Goal: Transaction & Acquisition: Purchase product/service

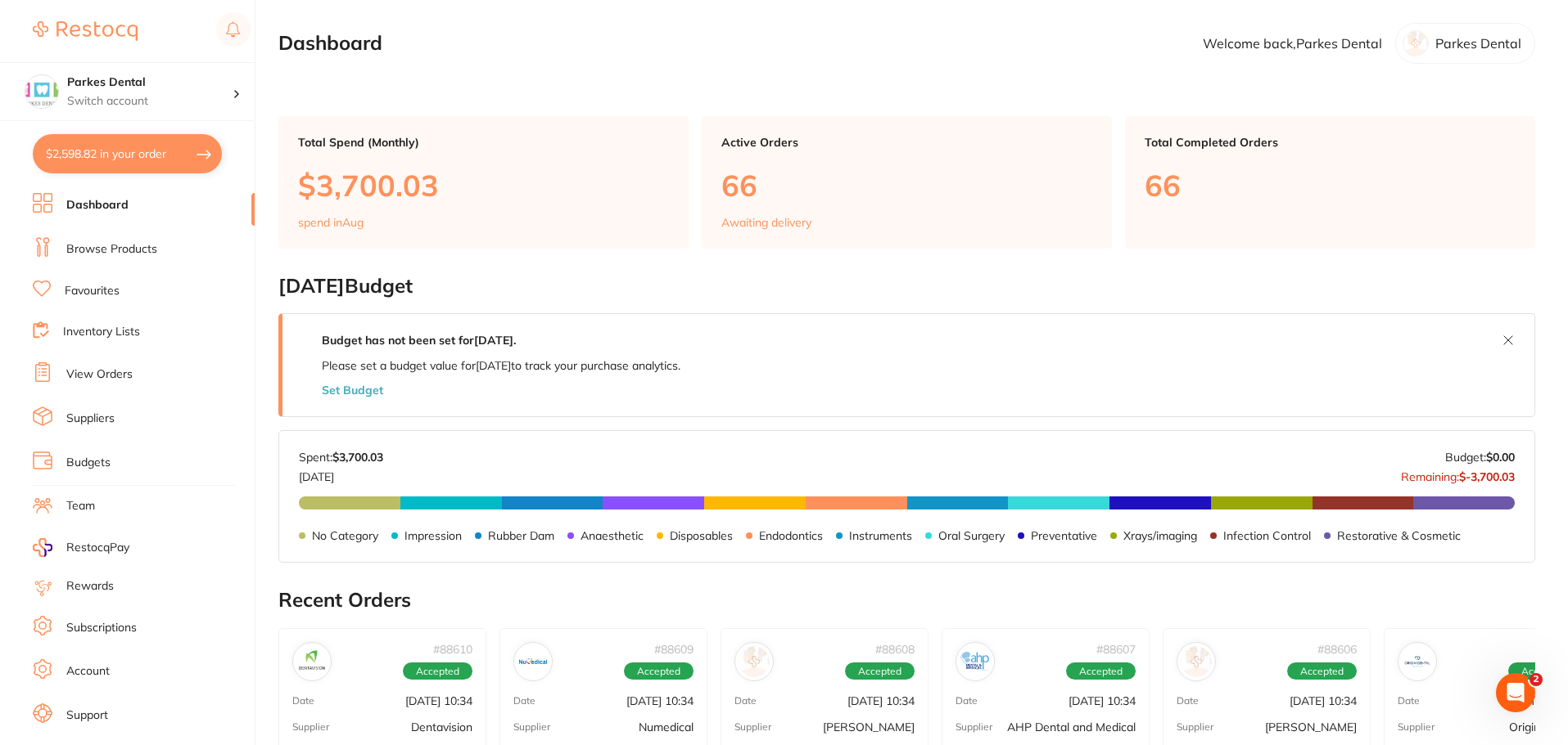
click at [116, 160] on button "$2,598.82 in your order" at bounding box center [128, 153] width 190 height 39
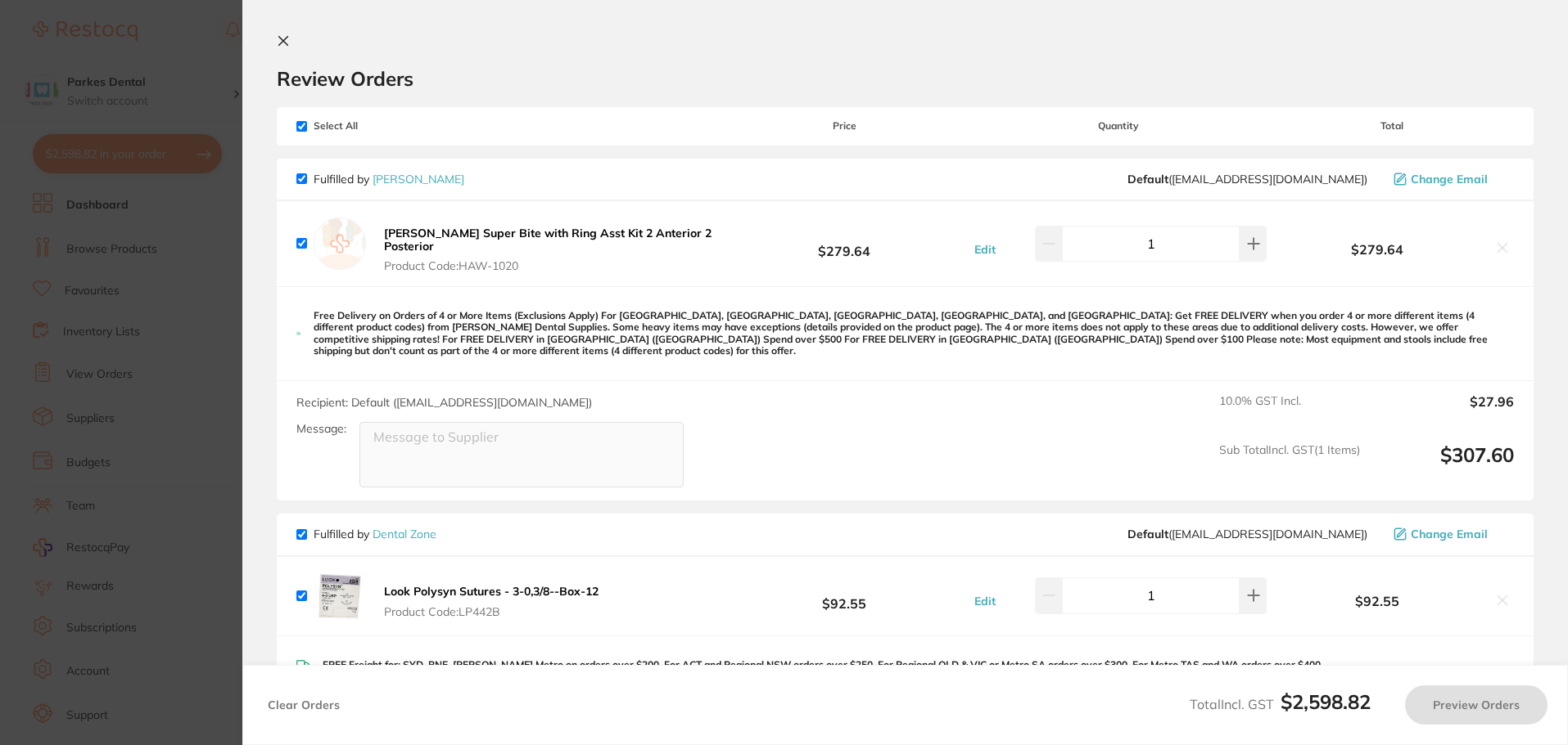
checkbox input "true"
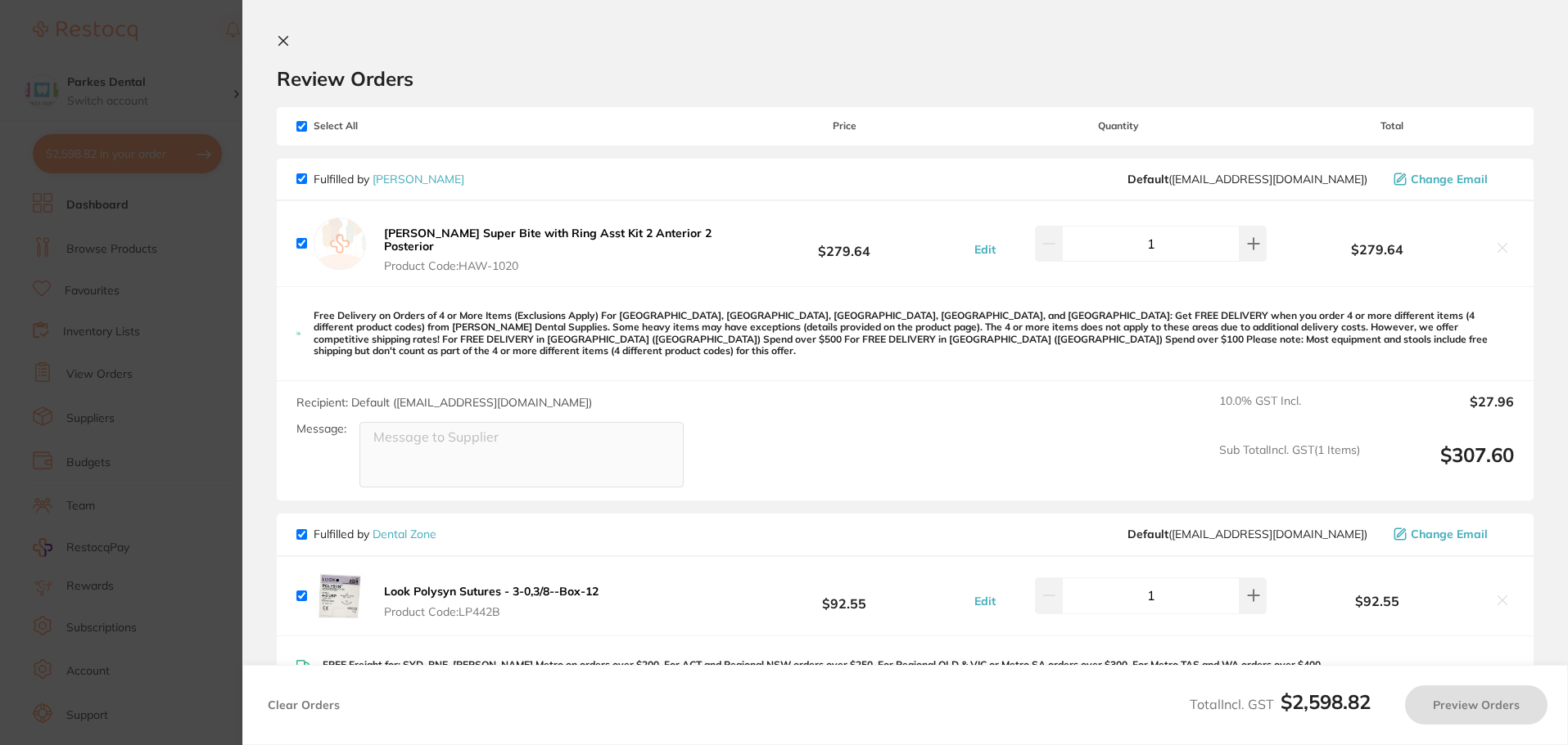
checkbox input "true"
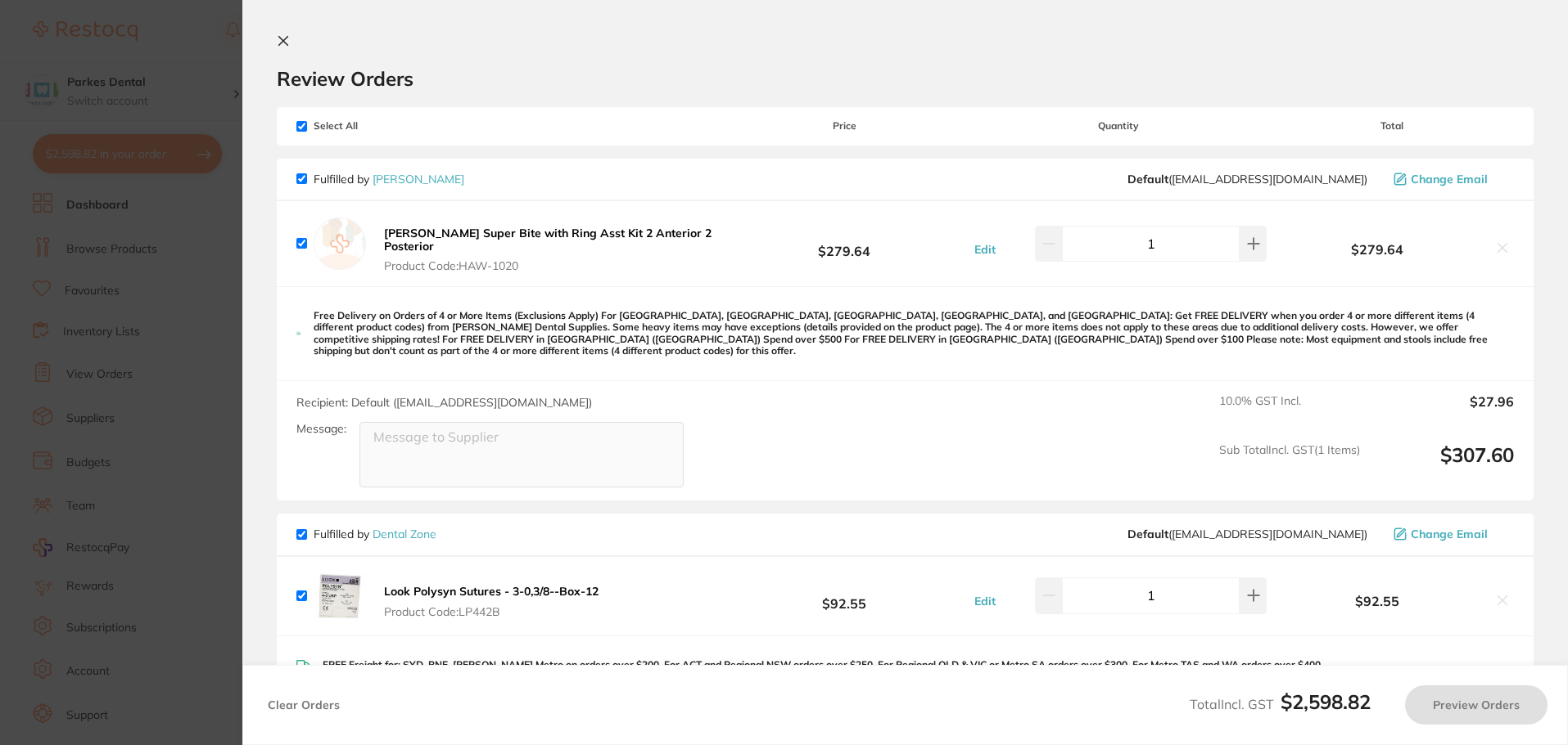
checkbox input "true"
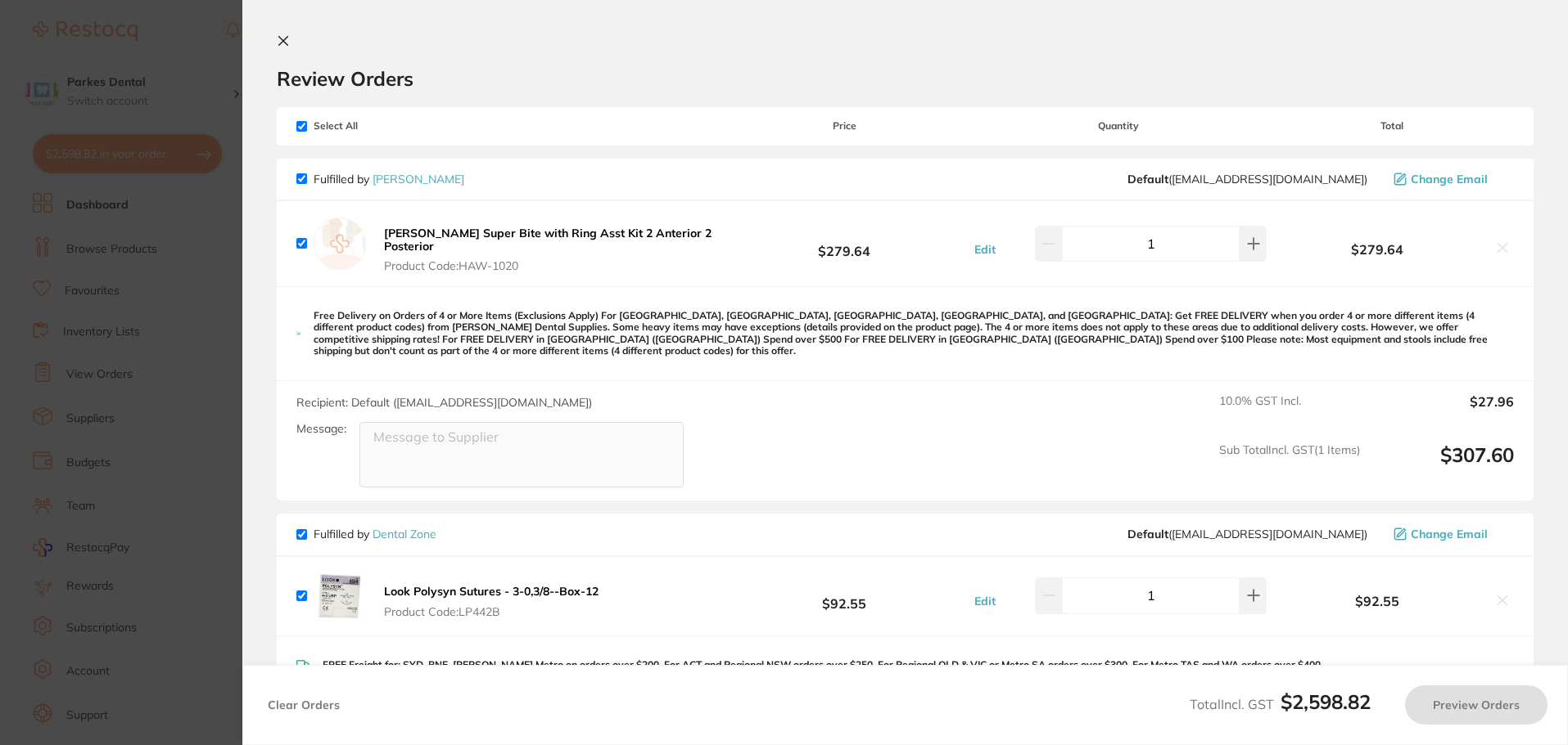
checkbox input "true"
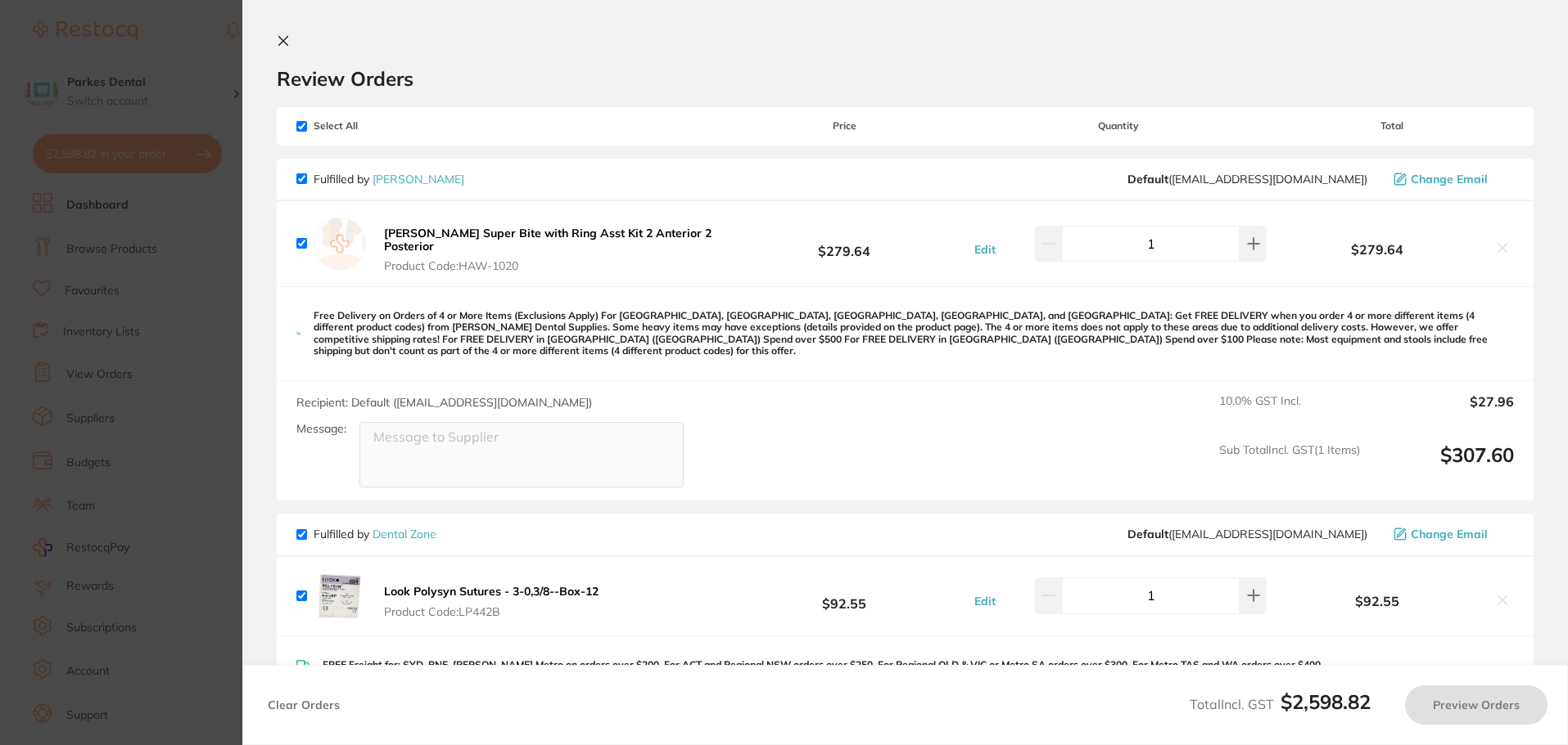
checkbox input "true"
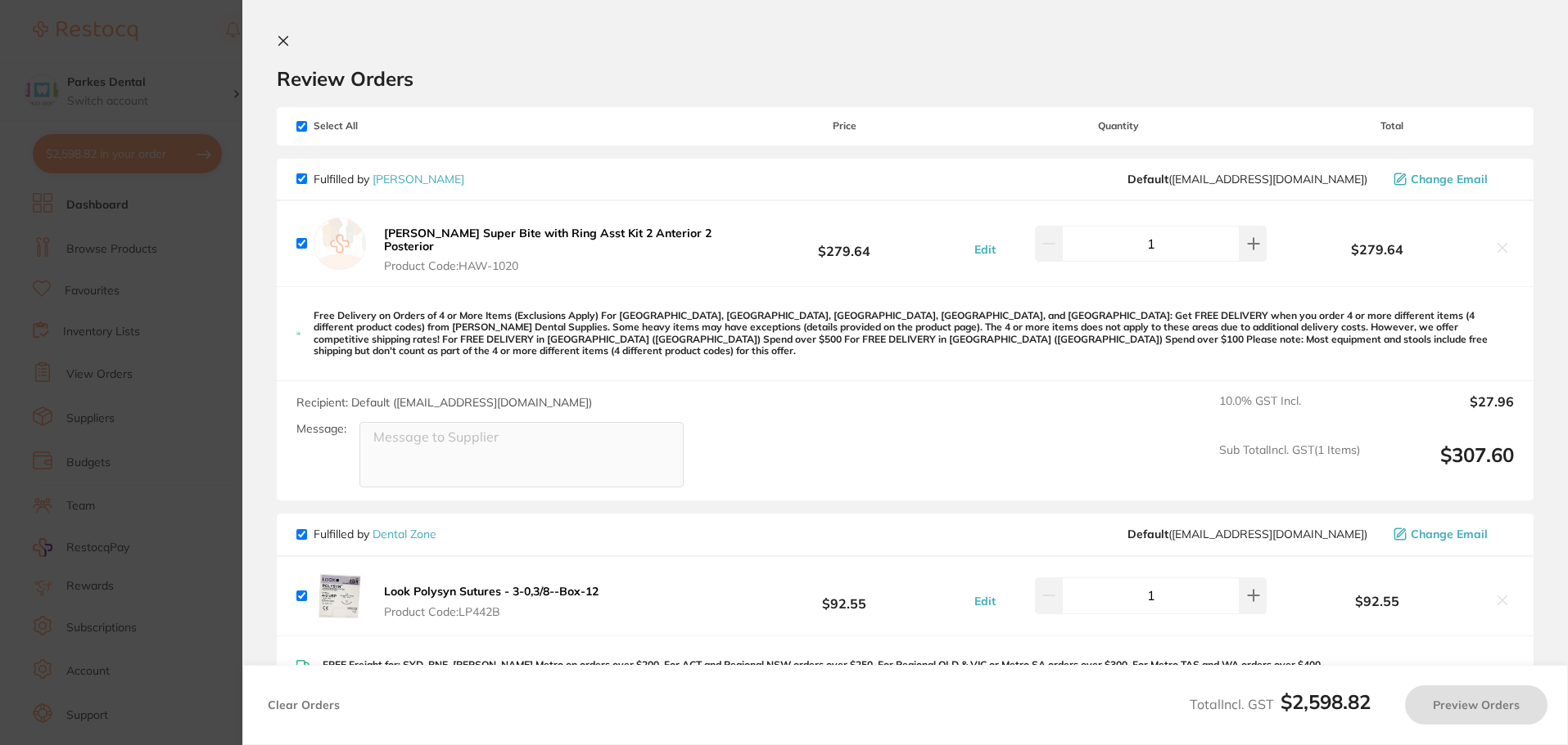
checkbox input "true"
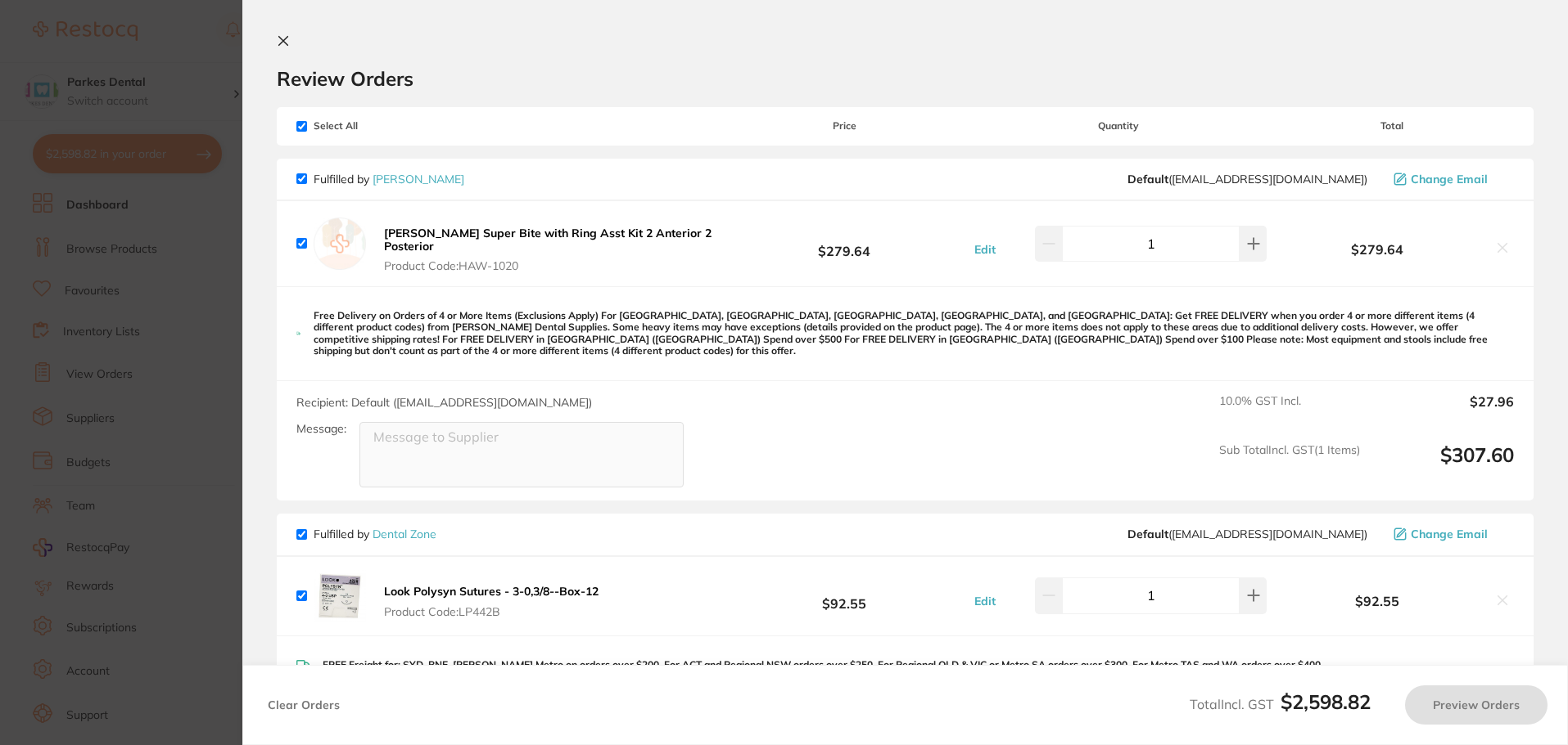
checkbox input "true"
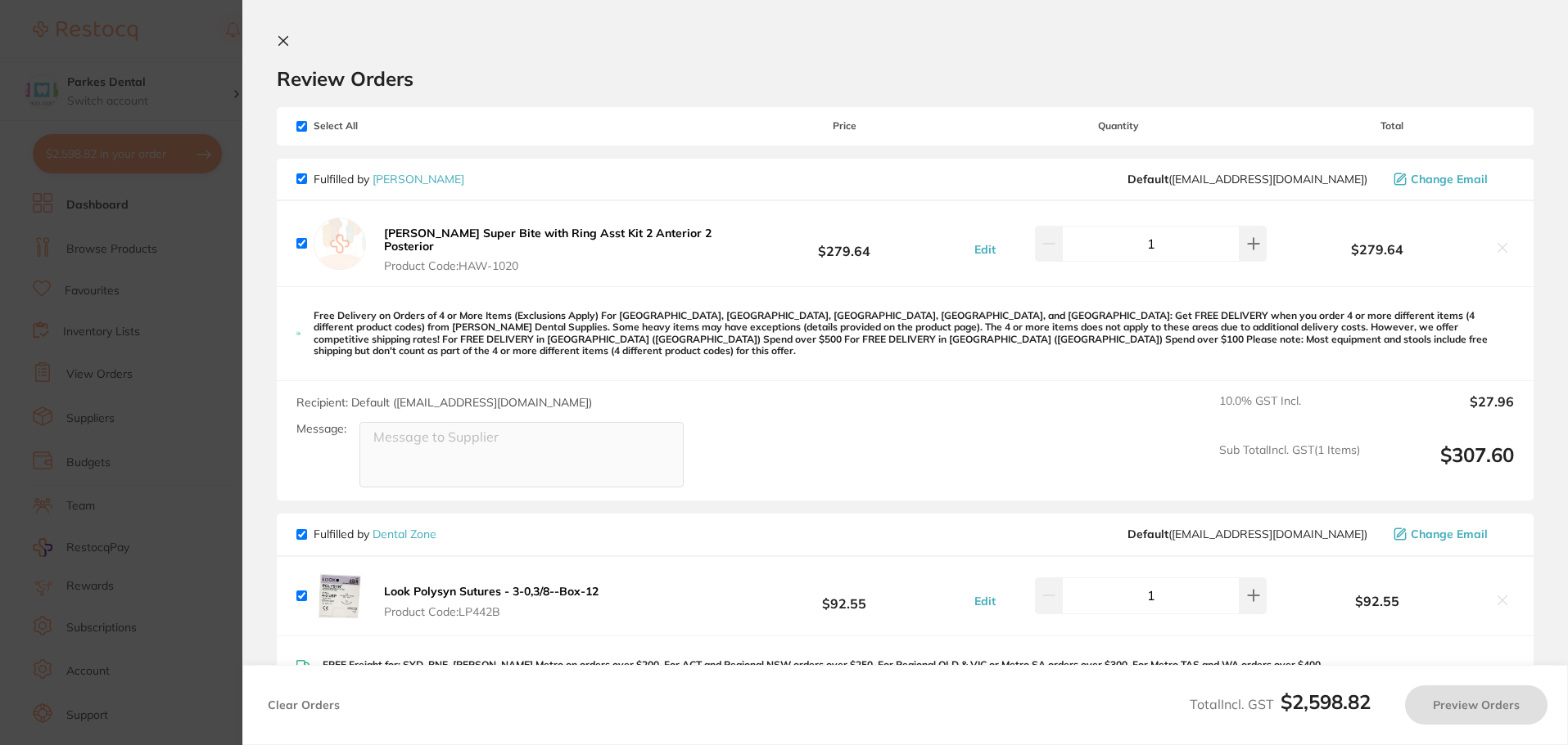
checkbox input "true"
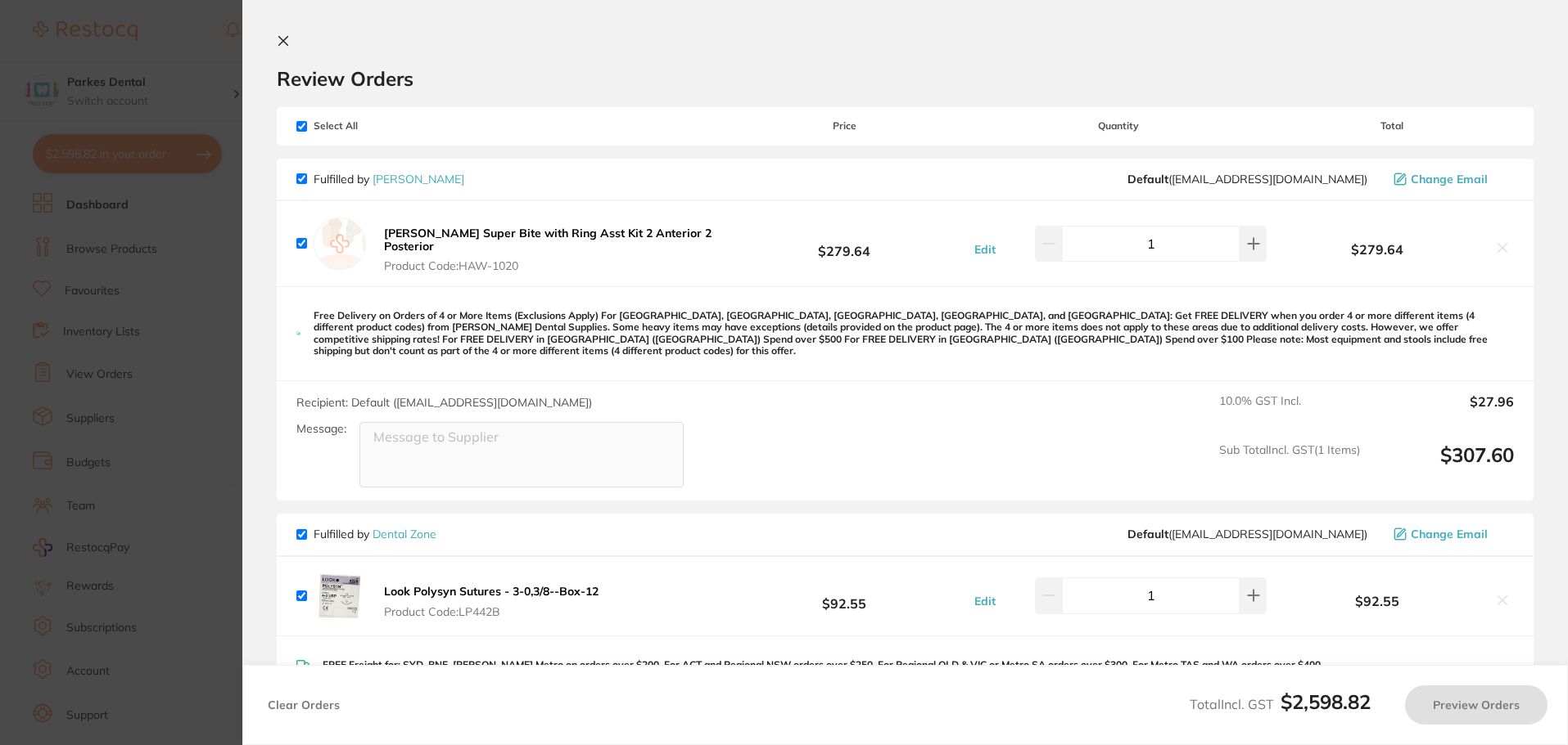
checkbox input "true"
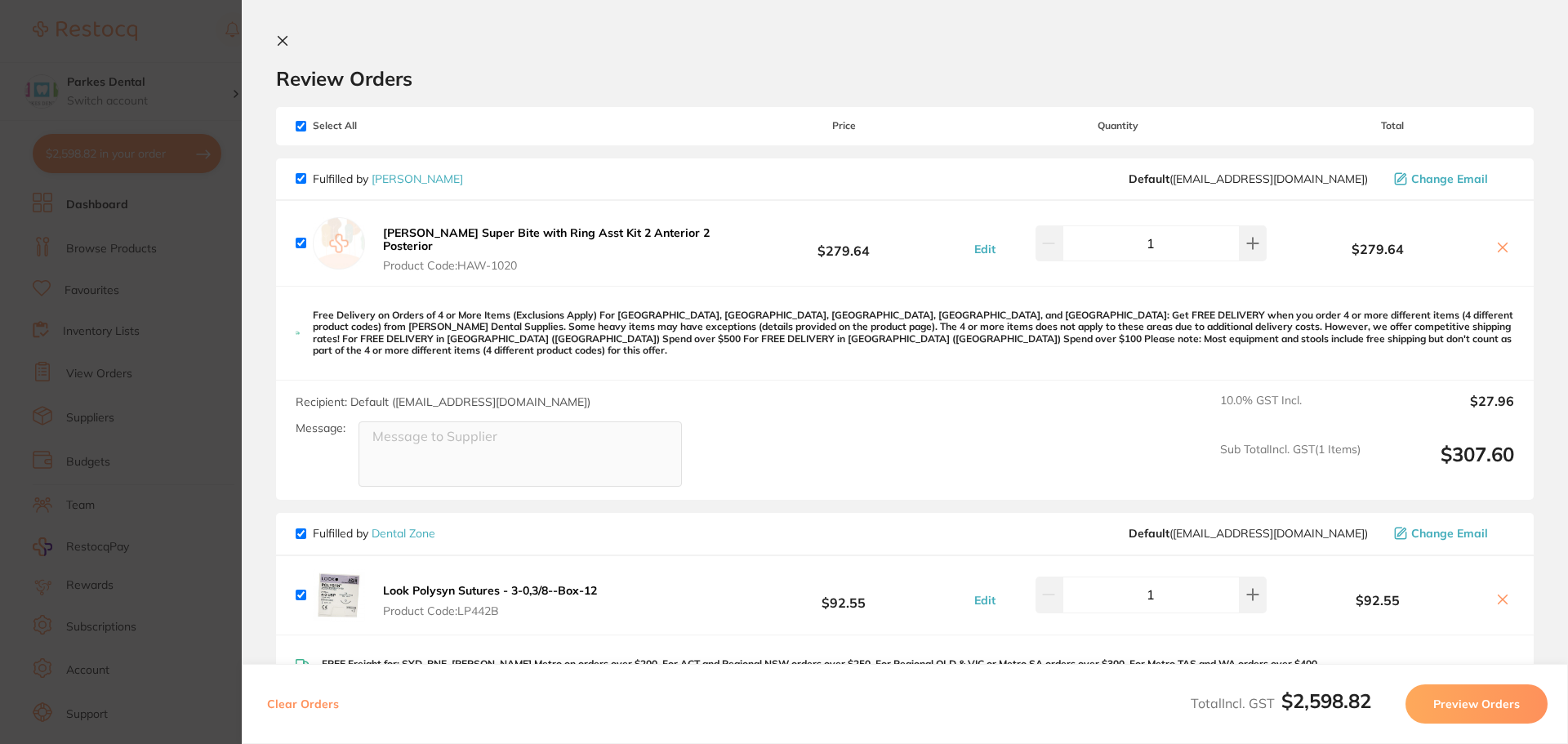
click at [189, 287] on section "Update RRP Set your pre negotiated price for this item. Item Agreed RRP (excl. …" at bounding box center [784, 372] width 1568 height 744
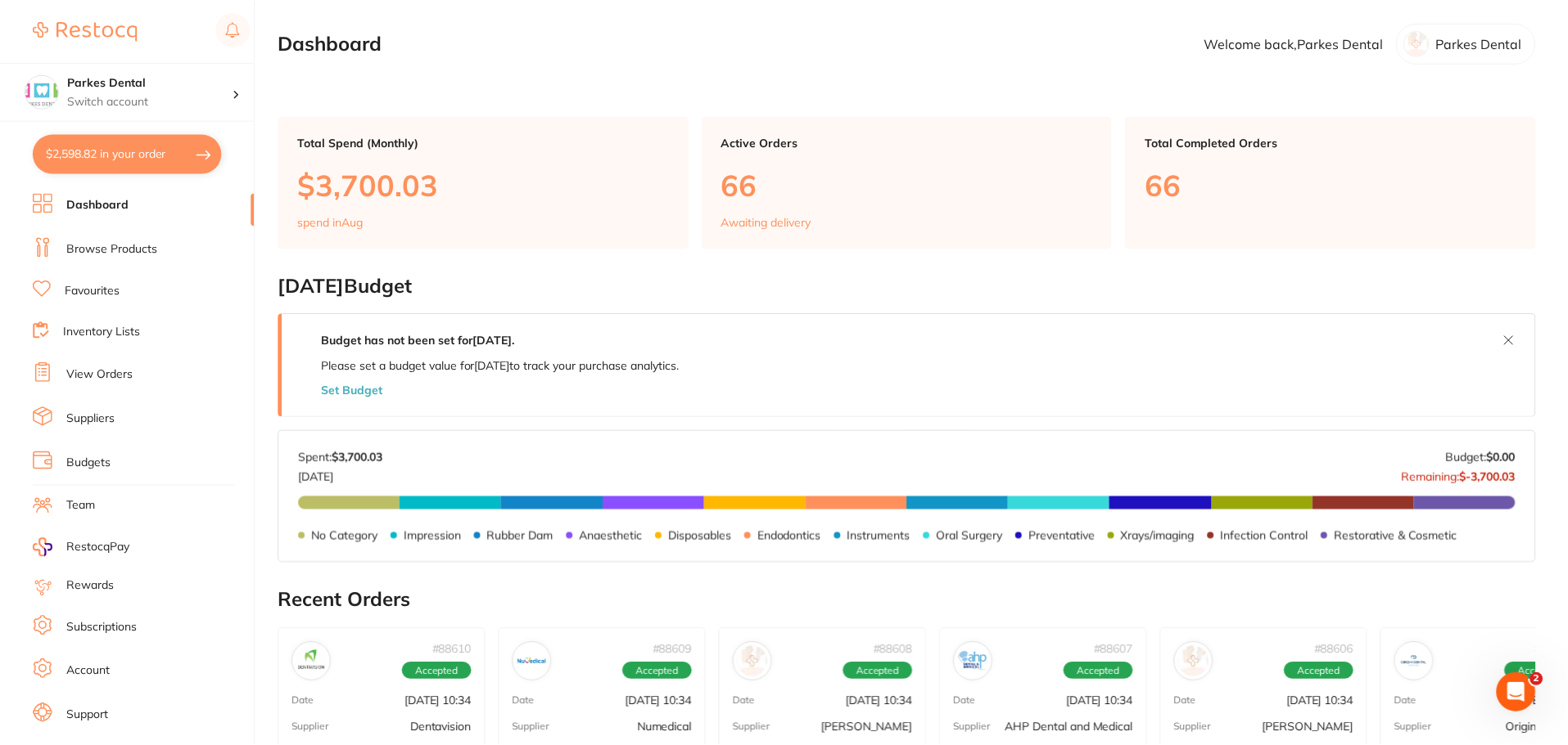
scroll to position [82, 0]
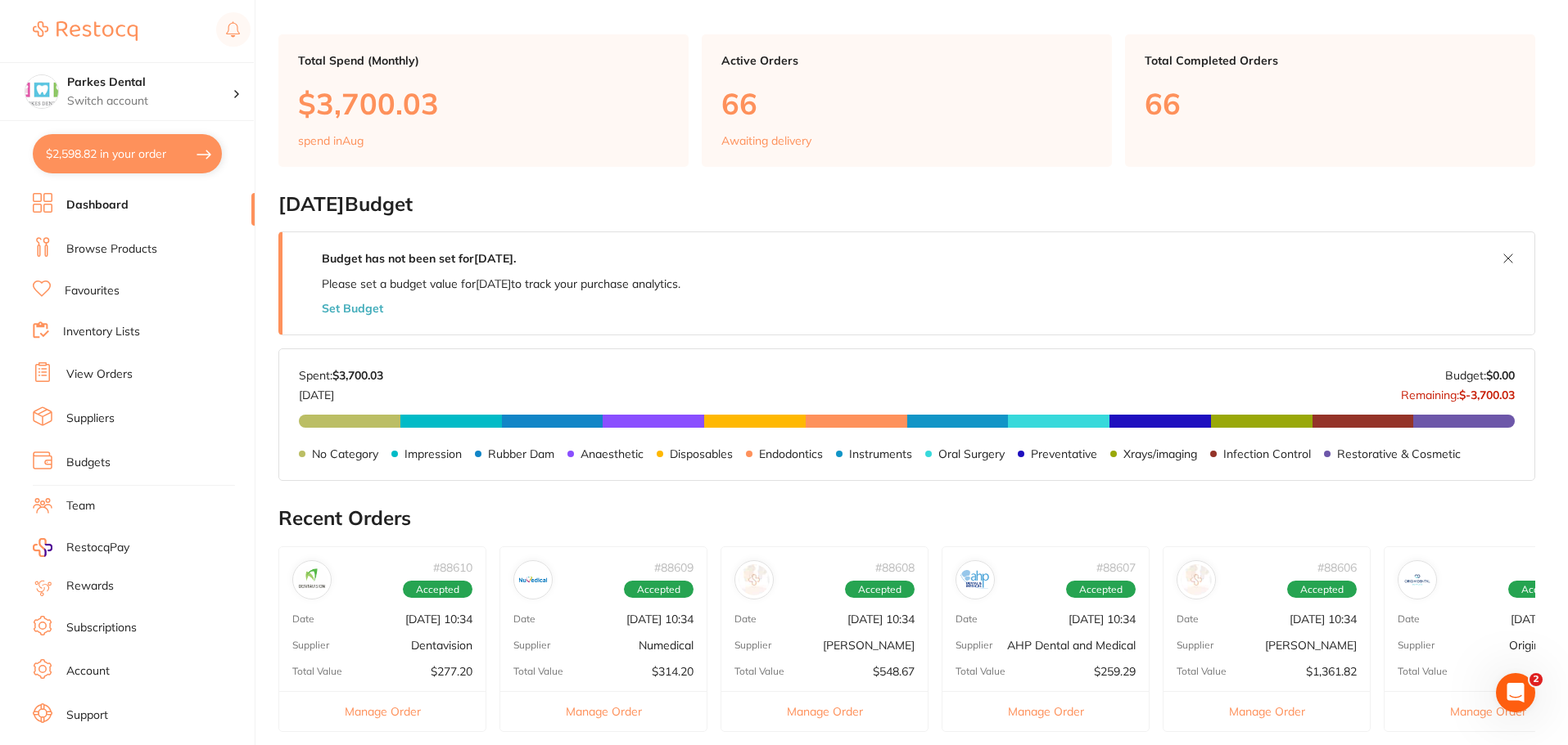
click at [135, 250] on link "Browse Products" at bounding box center [111, 249] width 91 height 17
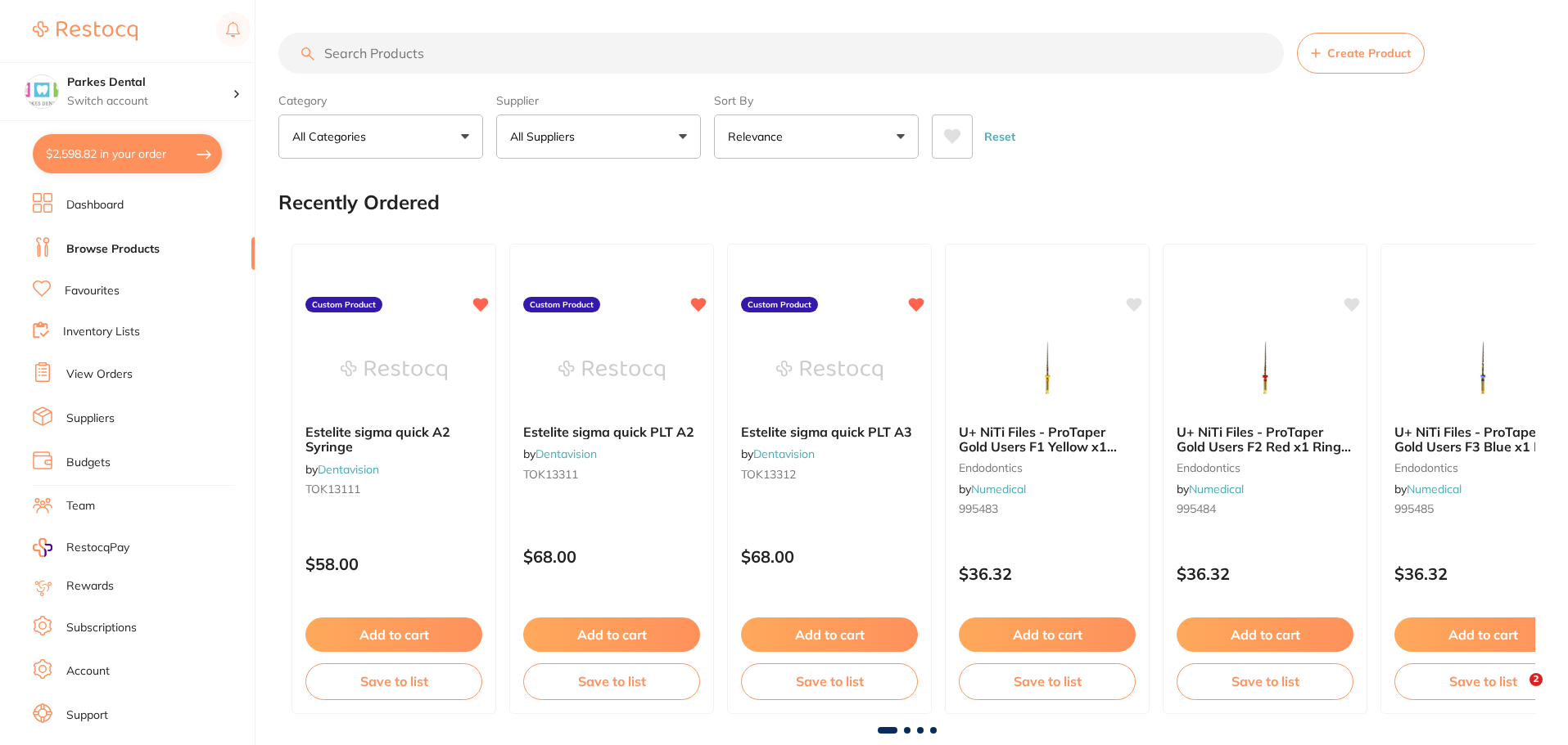
click at [384, 56] on input "search" at bounding box center [781, 54] width 1005 height 41
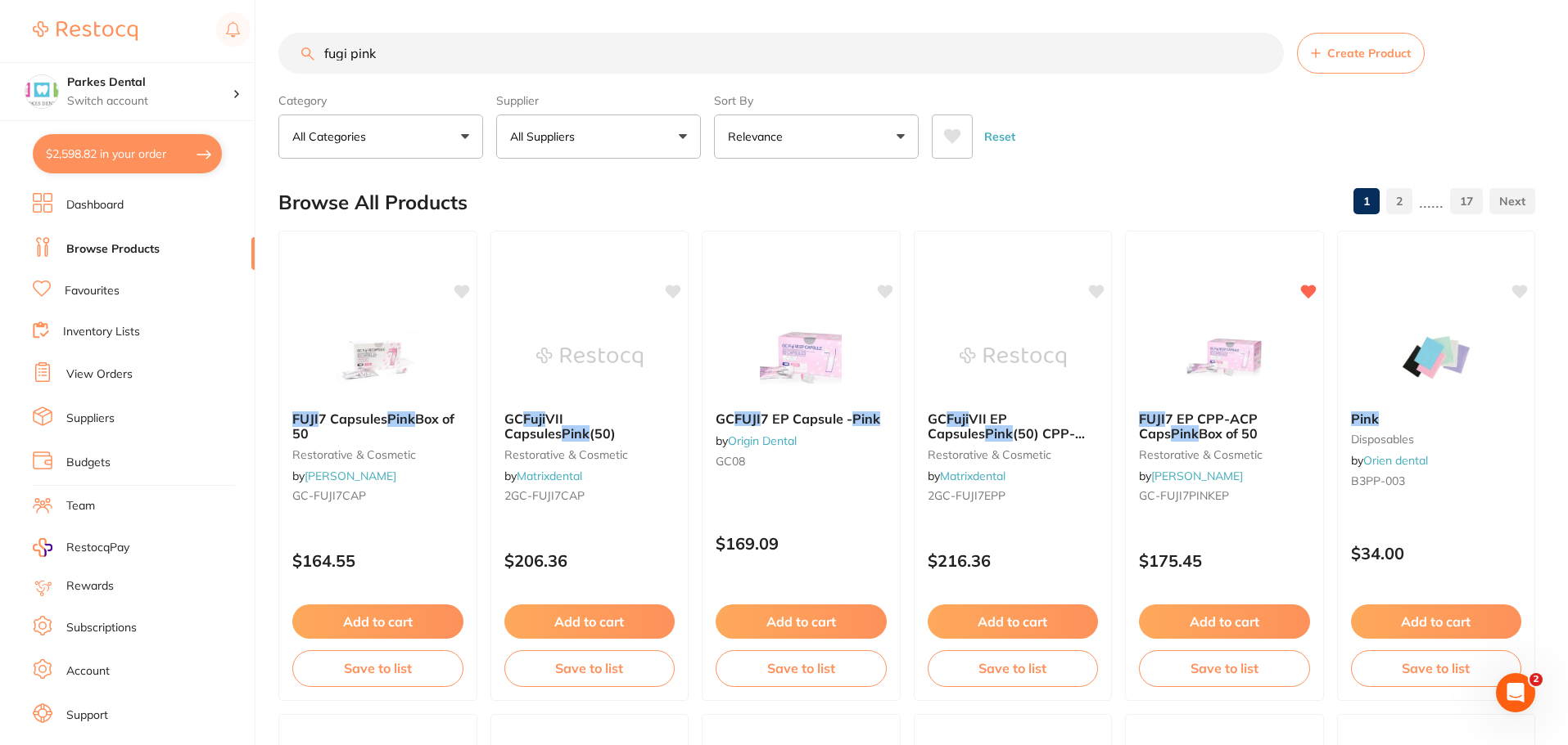
click at [351, 56] on input "fugi pink" at bounding box center [781, 54] width 1005 height 41
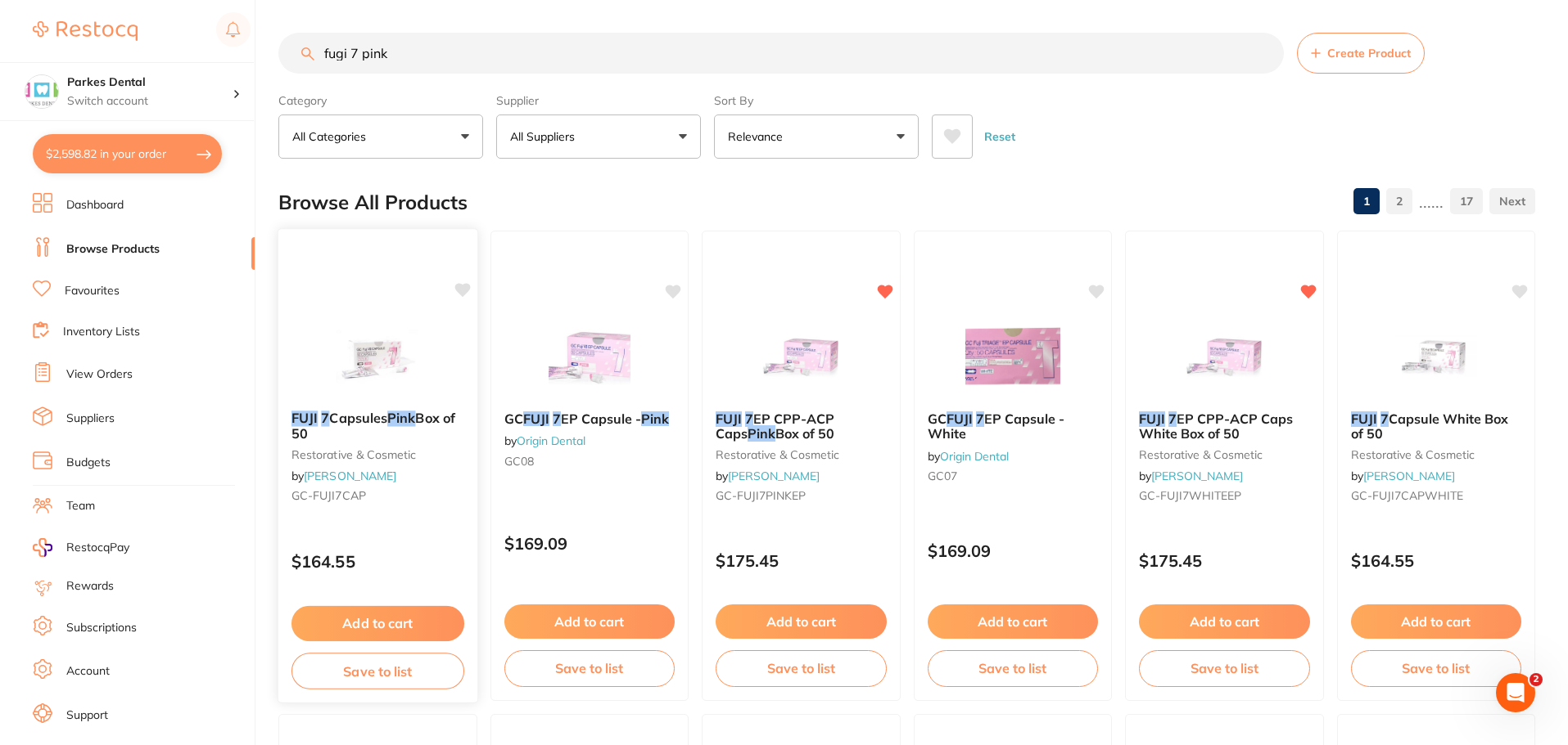
type input "fugi 7 pink"
click at [370, 371] on img at bounding box center [378, 356] width 107 height 83
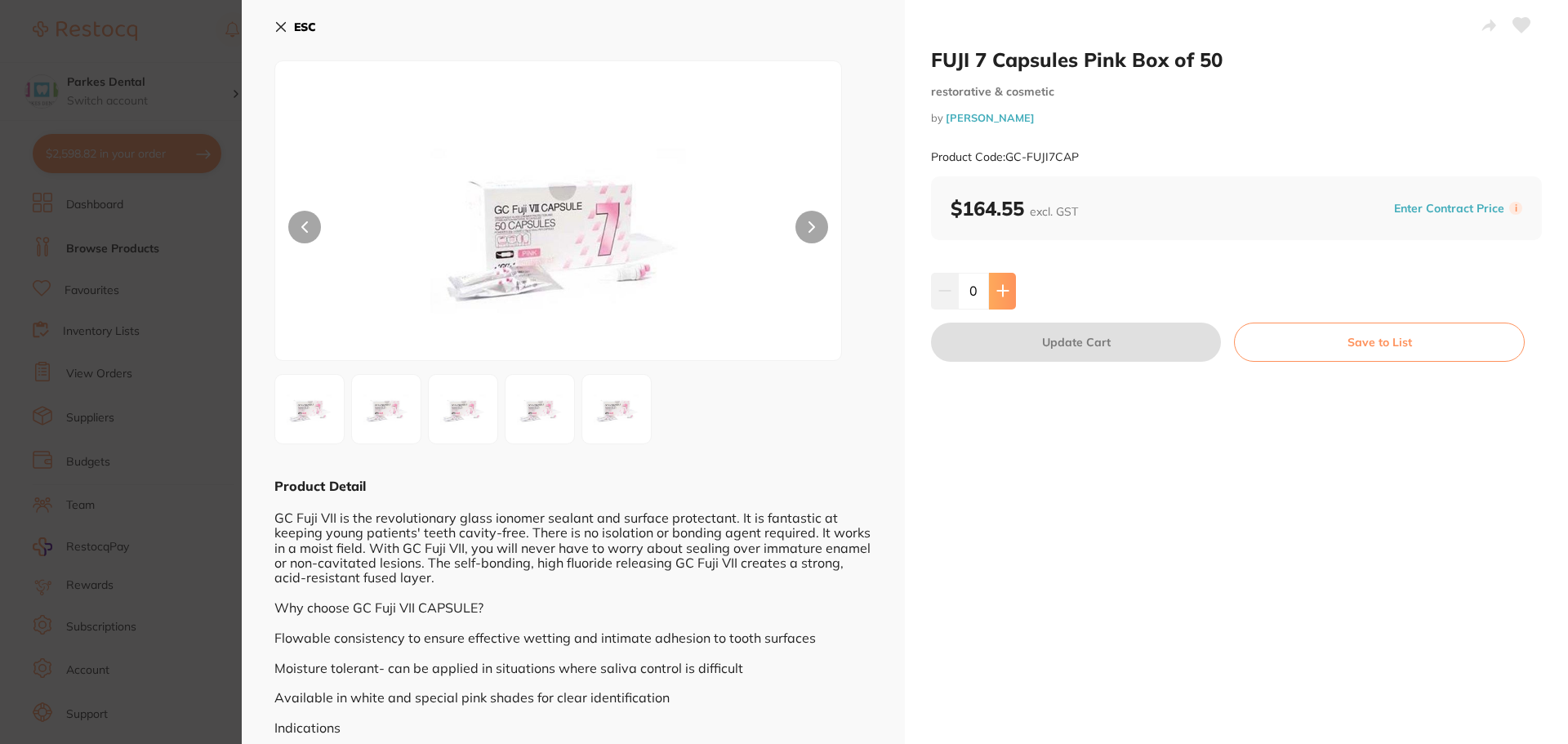
click at [994, 304] on button at bounding box center [1003, 291] width 27 height 36
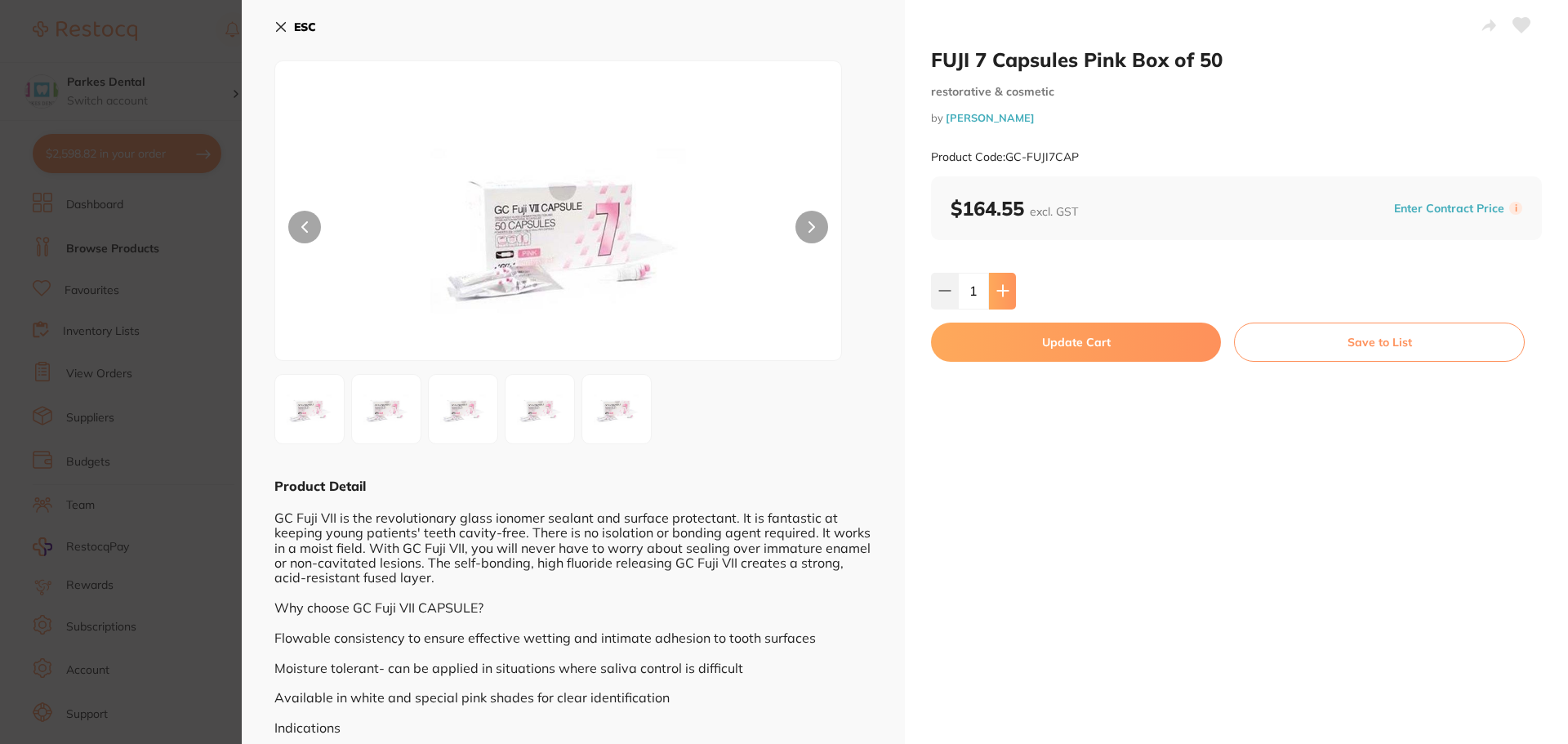
type input "1"
click at [1037, 349] on button "Update Cart" at bounding box center [1076, 342] width 290 height 39
checkbox input "false"
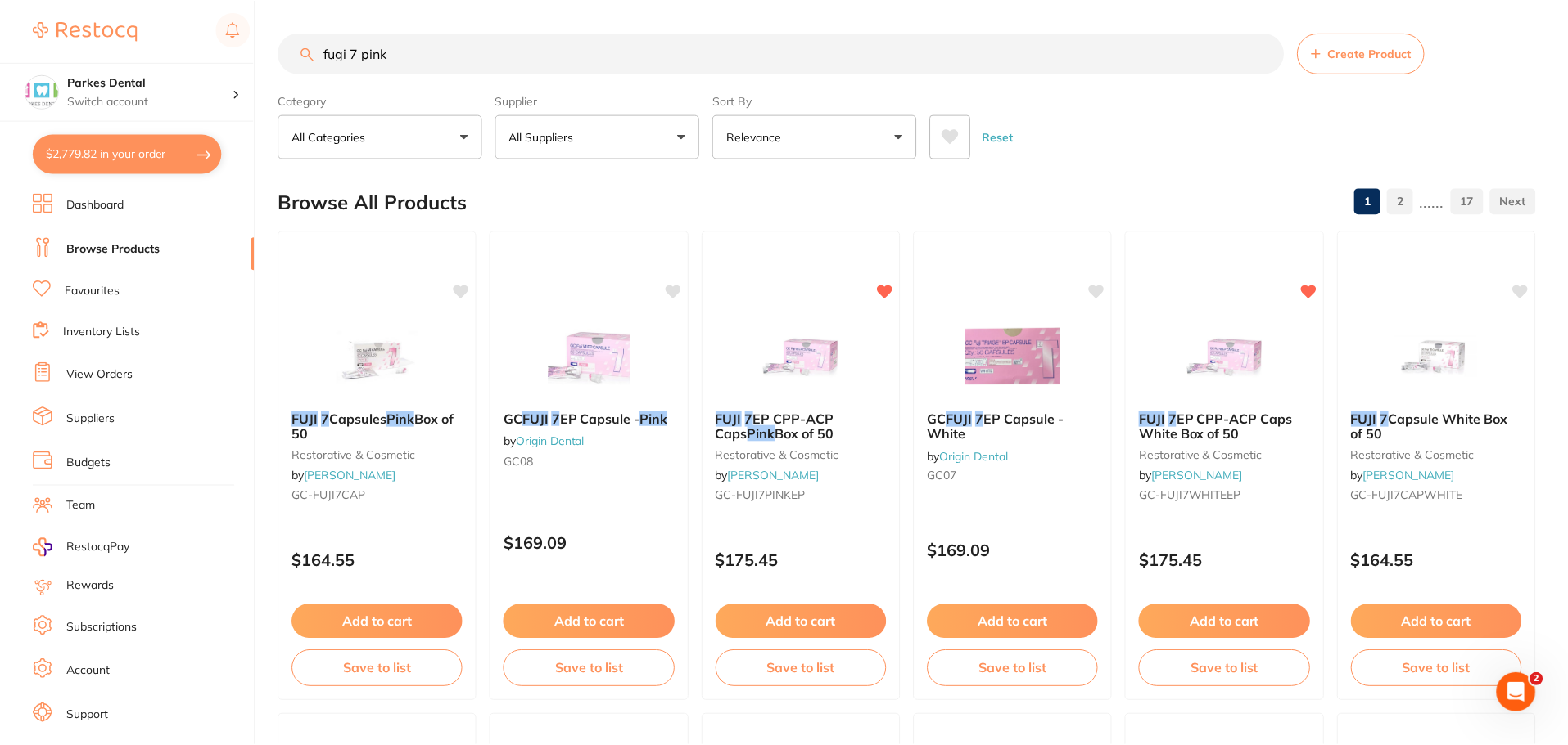
scroll to position [2, 0]
click at [123, 287] on li "Favourites" at bounding box center [144, 291] width 222 height 21
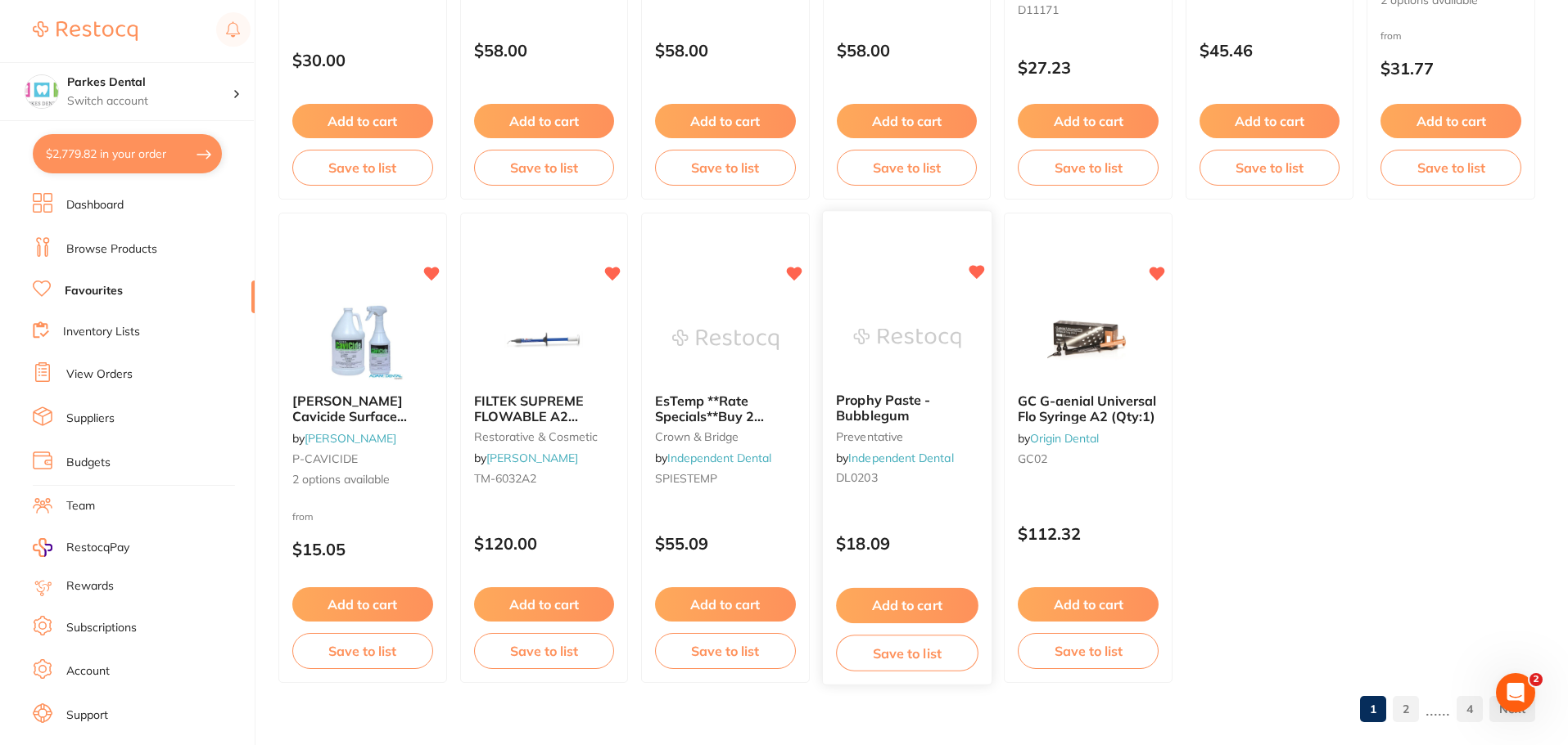
scroll to position [3387, 0]
